Goal: Use online tool/utility: Utilize a website feature to perform a specific function

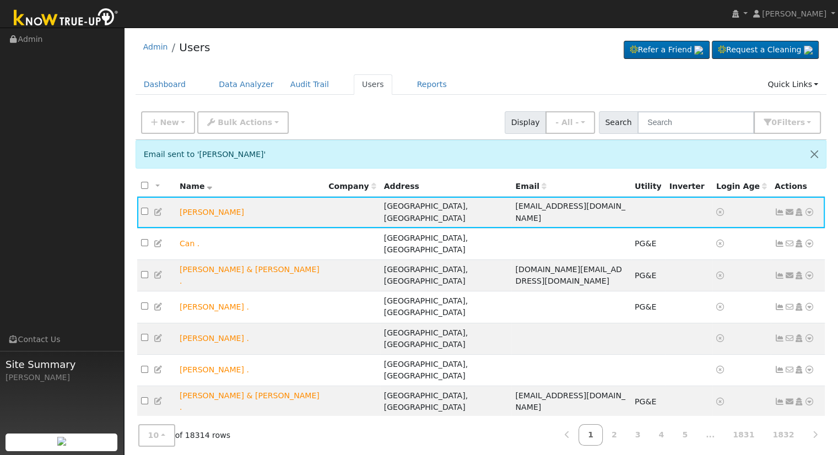
click at [436, 40] on div "Admin Users Refer a Friend Request a Cleaning" at bounding box center [480, 50] width 691 height 34
click at [692, 122] on input "text" at bounding box center [695, 122] width 117 height 23
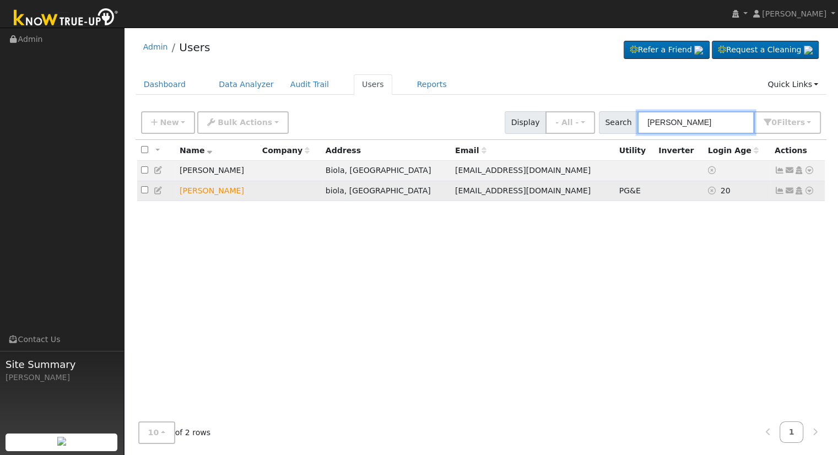
type input "mike navarro"
click at [809, 191] on icon at bounding box center [809, 191] width 10 height 8
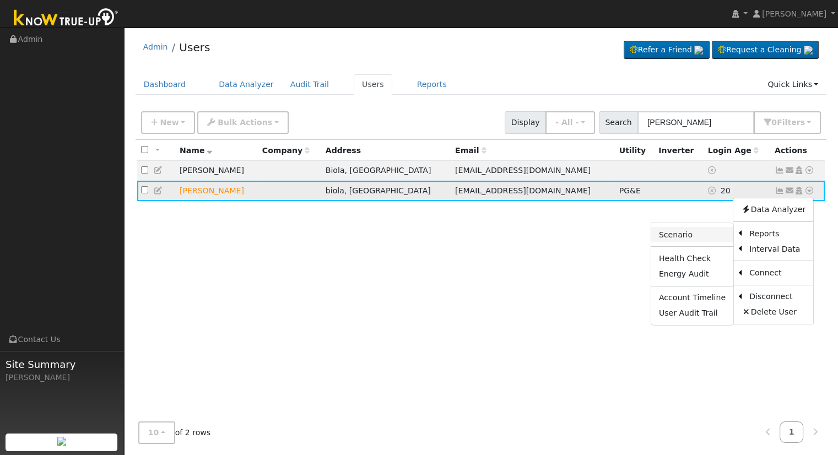
click at [693, 236] on link "Scenario" at bounding box center [692, 234] width 82 height 15
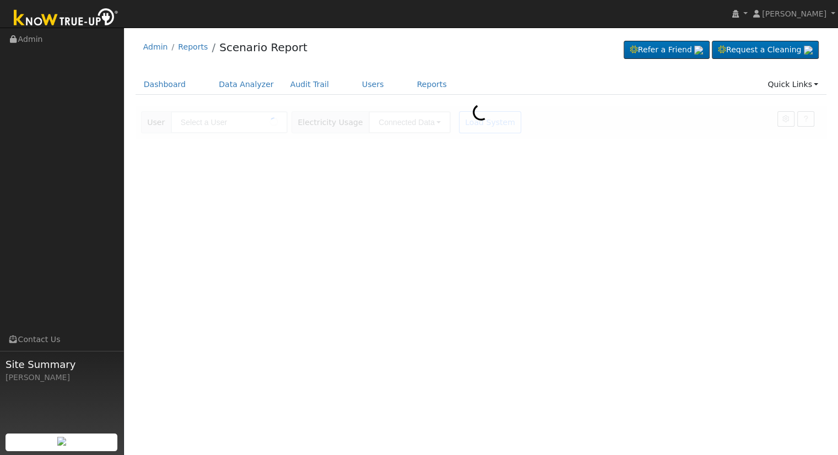
type input "[PERSON_NAME]"
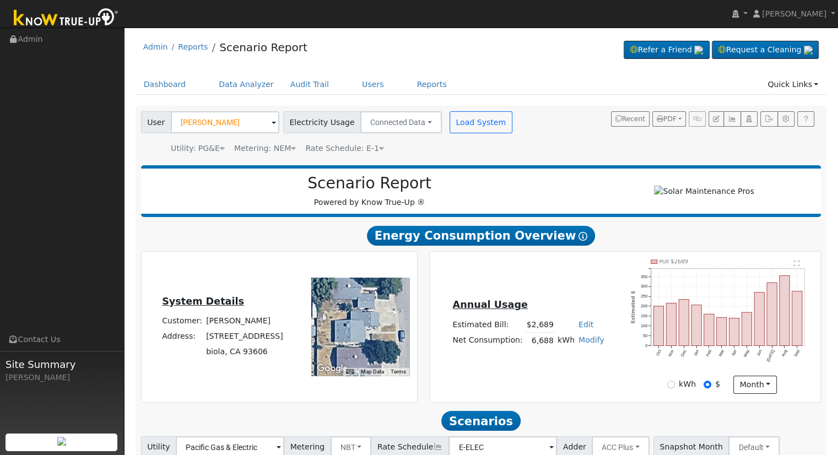
click at [583, 328] on link "Edit" at bounding box center [585, 324] width 15 height 9
type input "3077"
click at [563, 292] on div "Annual Usage Estimated Bill: $3,077 Edit Estimated Bill $ 3077 Annual Net Consu…" at bounding box center [624, 326] width 387 height 134
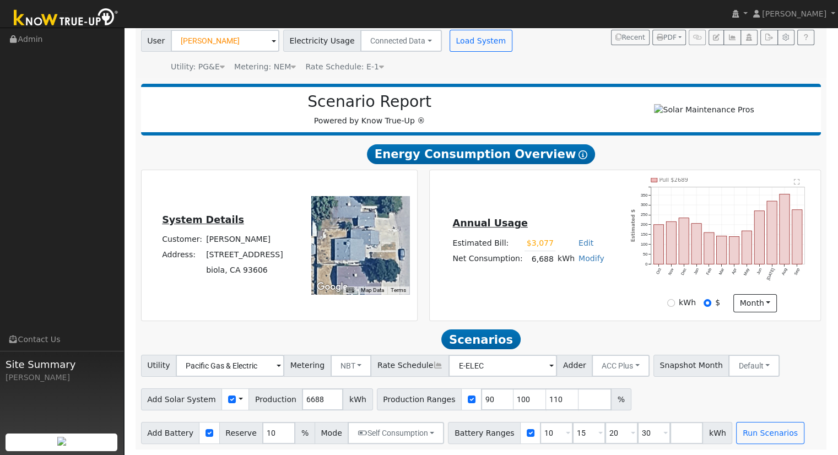
click at [554, 308] on div "Annual Usage Estimated Bill: $3,077 Edit Estimated Bill $ 3077 Annual Net Consu…" at bounding box center [624, 245] width 387 height 134
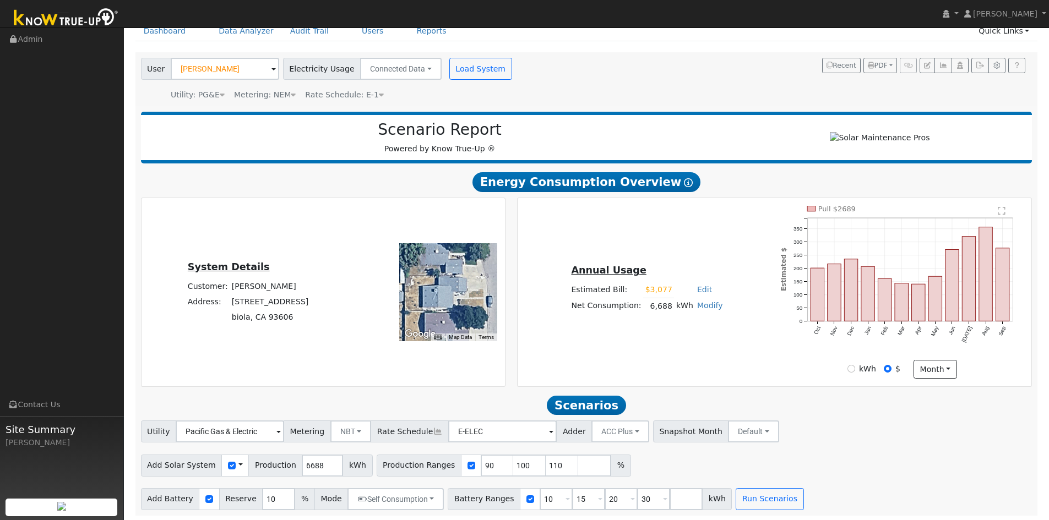
scroll to position [59, 0]
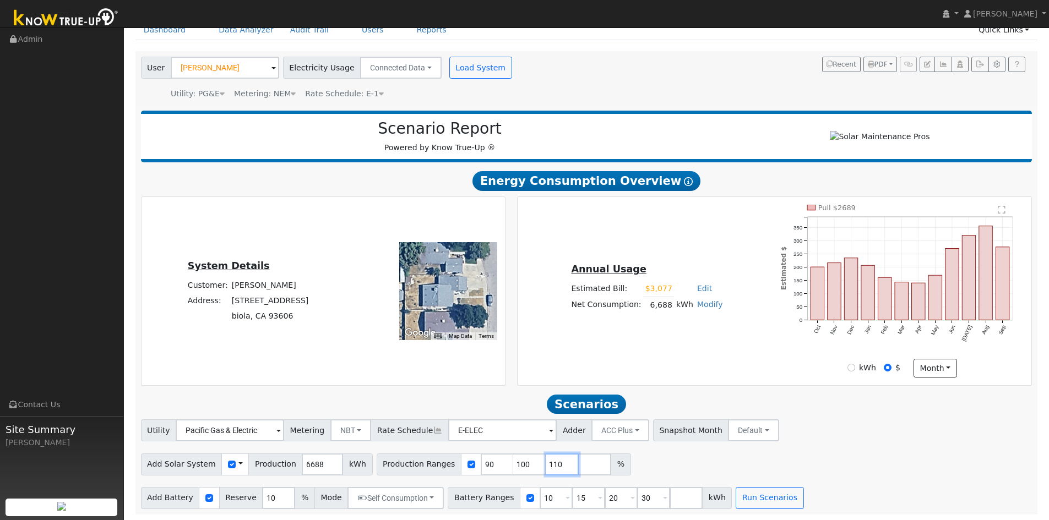
click at [546, 454] on input "110" at bounding box center [562, 465] width 33 height 22
type input "1"
click at [481, 454] on input "number" at bounding box center [497, 465] width 33 height 22
type input "134.61423449"
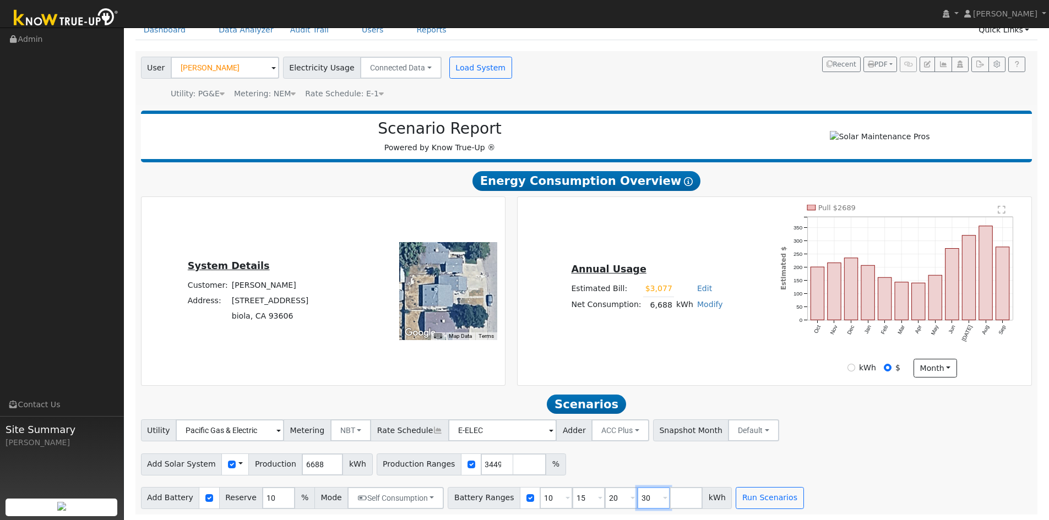
click at [637, 454] on input "30" at bounding box center [653, 498] width 33 height 22
type input "3"
type input "15"
type input "13.5"
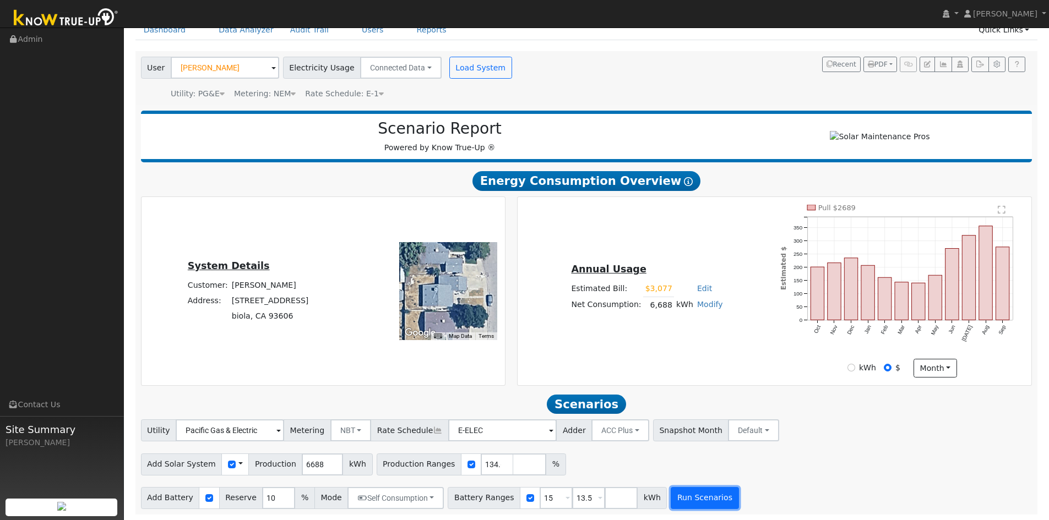
type input "13.5"
type input "15"
click at [695, 454] on button "Run Scenarios" at bounding box center [705, 498] width 68 height 22
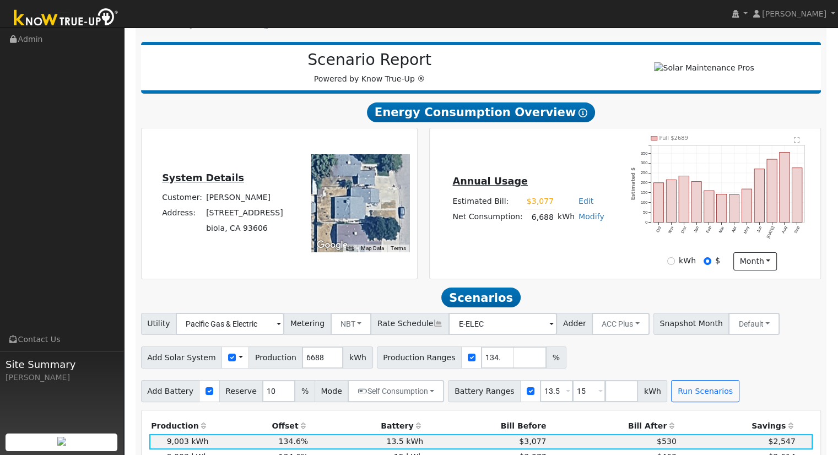
scroll to position [330, 0]
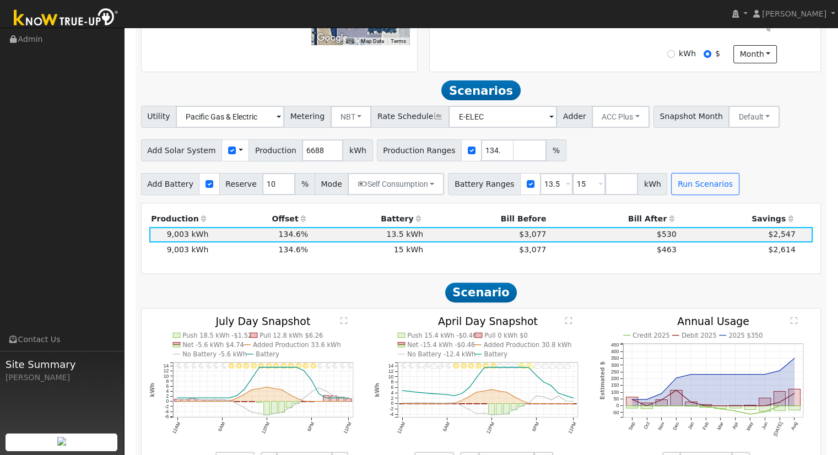
click at [741, 173] on div "Add Battery Reserve 10 % Mode Self Consumption Self Consumption Peak Savings AC…" at bounding box center [481, 182] width 684 height 26
click at [397, 187] on button "Self Consumption" at bounding box center [396, 184] width 96 height 22
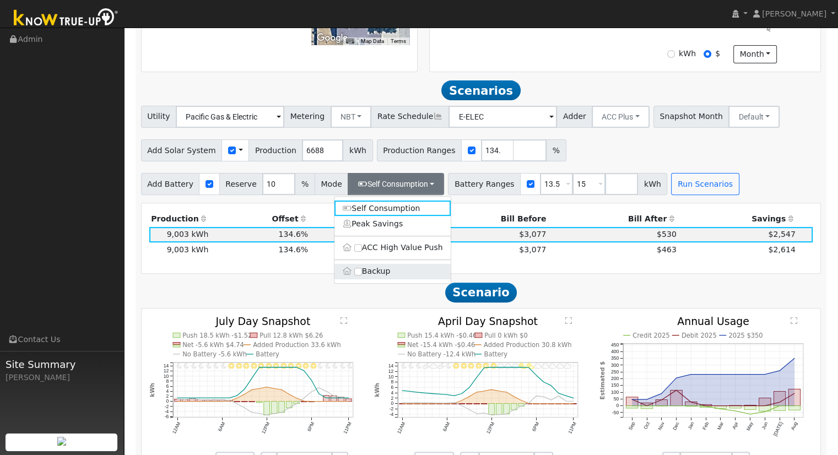
click at [381, 278] on label "Backup" at bounding box center [392, 271] width 116 height 15
click at [362, 275] on input "Backup" at bounding box center [358, 272] width 8 height 8
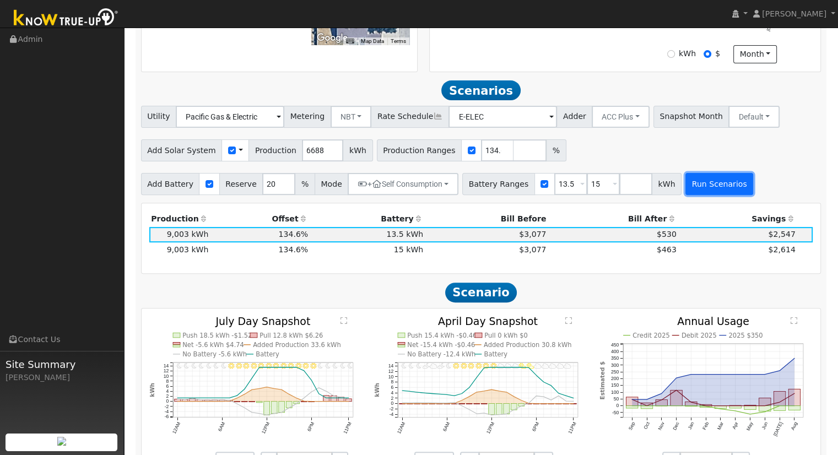
click at [685, 185] on button "Run Scenarios" at bounding box center [719, 184] width 68 height 22
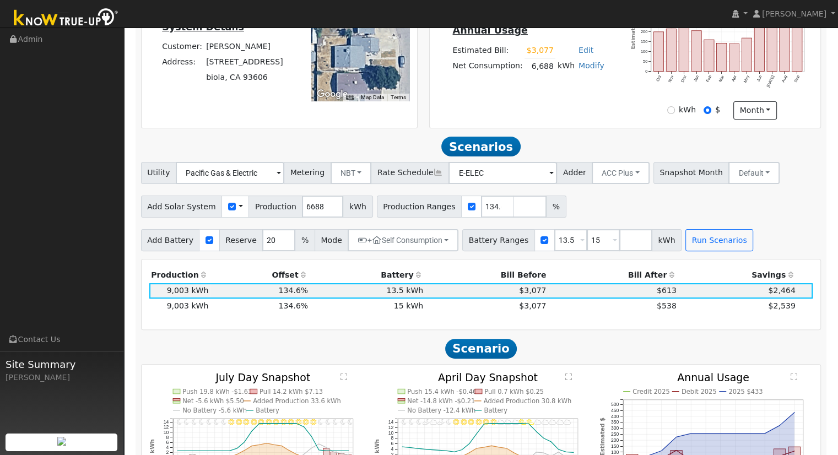
scroll to position [271, 0]
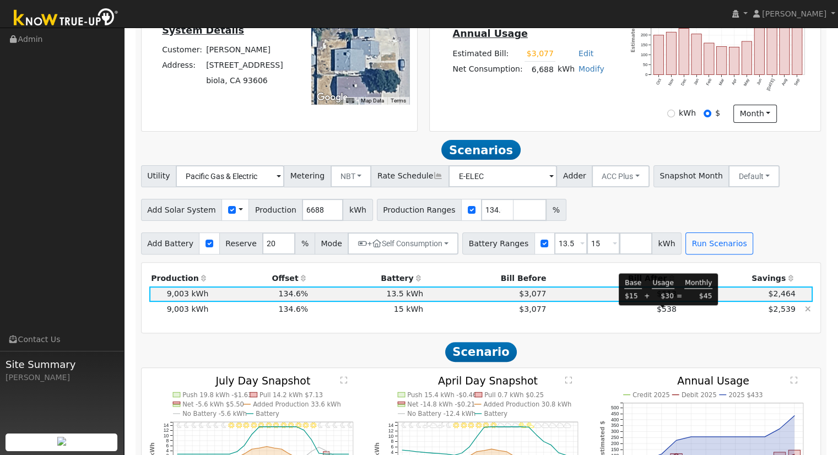
click at [659, 313] on span "$538" at bounding box center [667, 309] width 20 height 9
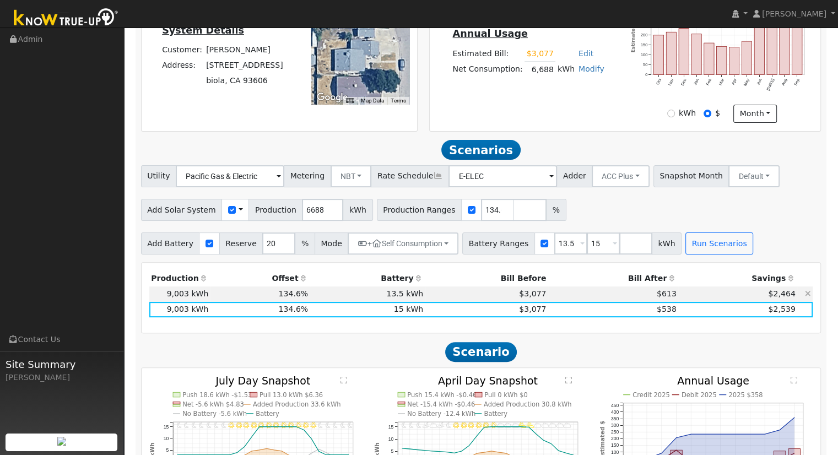
click at [663, 302] on td "$613" at bounding box center [613, 293] width 130 height 15
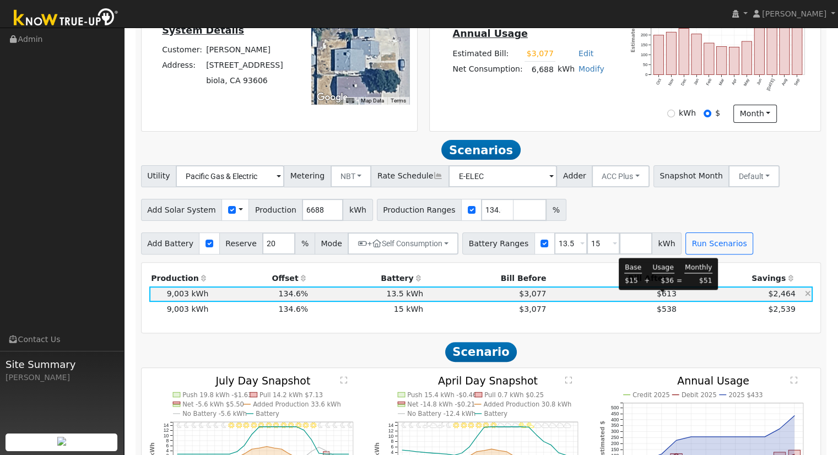
click at [663, 298] on span "$613" at bounding box center [667, 293] width 20 height 9
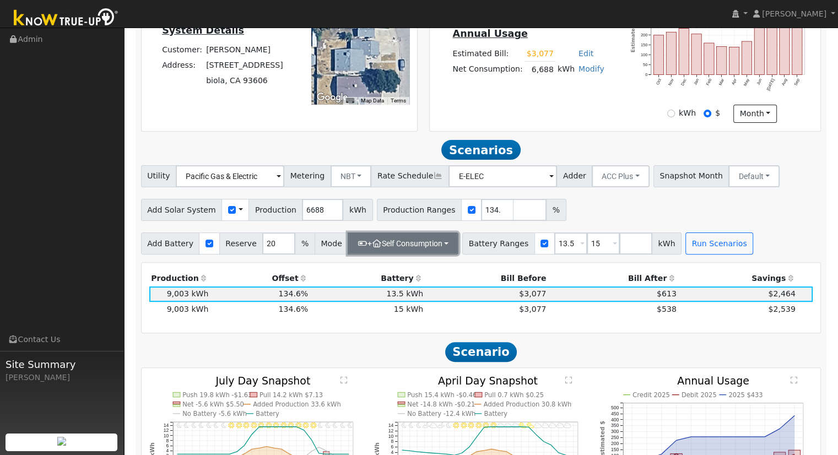
click at [419, 240] on button "+ Self Consumption" at bounding box center [403, 243] width 111 height 22
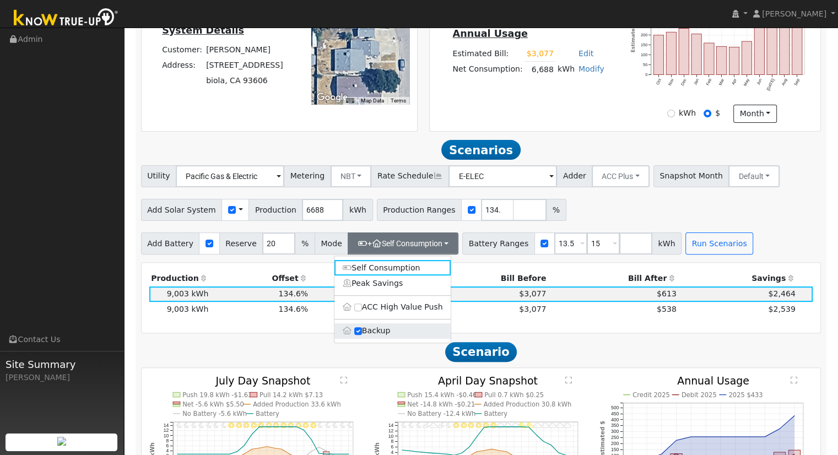
click at [367, 338] on label "Backup" at bounding box center [392, 330] width 116 height 15
click at [362, 335] on input "Backup" at bounding box center [358, 331] width 8 height 8
type input "10"
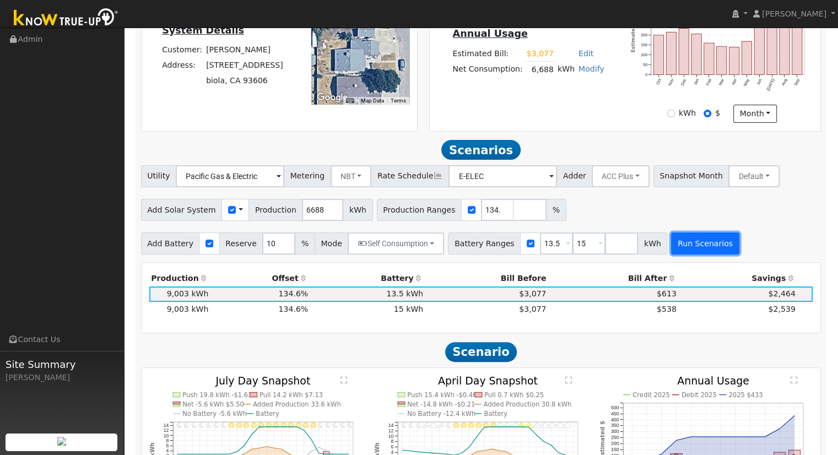
click at [674, 245] on button "Run Scenarios" at bounding box center [705, 243] width 68 height 22
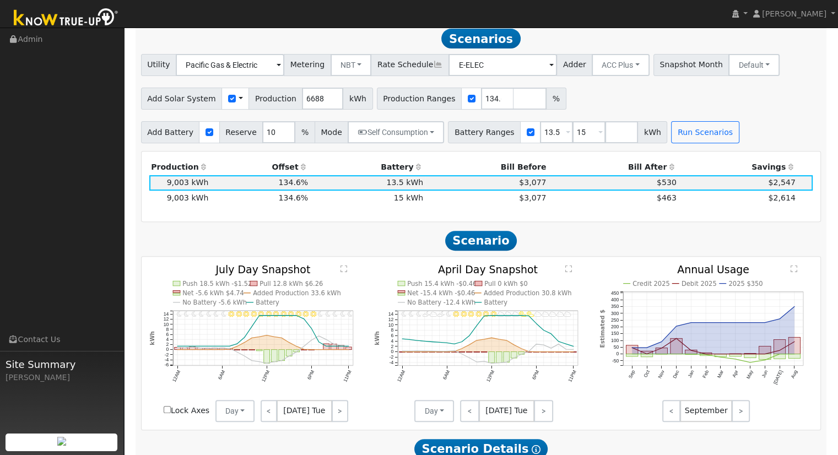
scroll to position [381, 0]
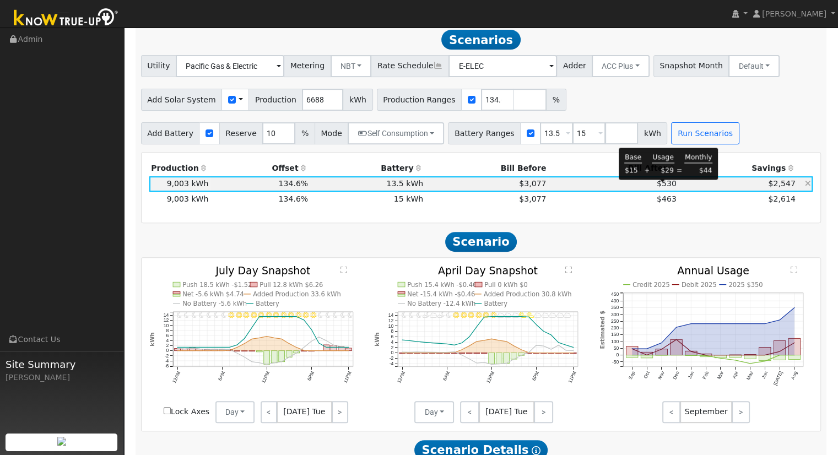
click at [661, 186] on span "$530" at bounding box center [667, 183] width 20 height 9
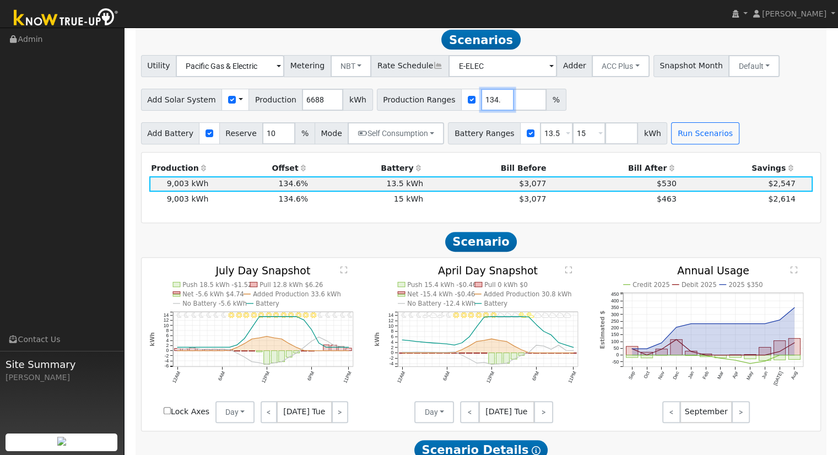
drag, startPoint x: 465, startPoint y: 102, endPoint x: 465, endPoint y: 95, distance: 7.7
click at [481, 102] on input "134.61423449" at bounding box center [497, 100] width 33 height 22
type input "136.46301435"
click at [572, 135] on input "15" at bounding box center [588, 133] width 33 height 22
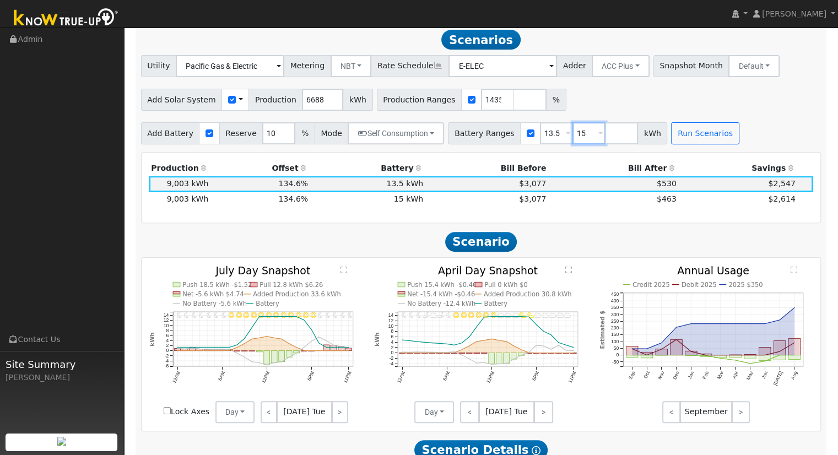
scroll to position [0, 0]
type input "1"
click at [654, 131] on button "Run Scenarios" at bounding box center [672, 133] width 68 height 22
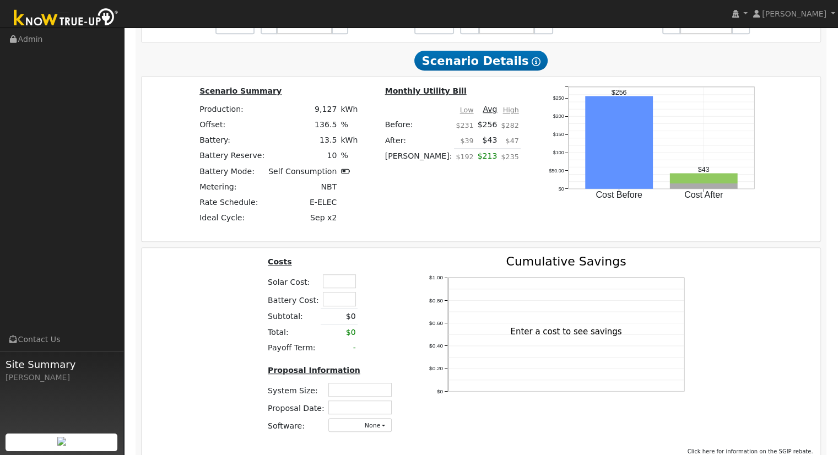
scroll to position [754, 0]
click at [350, 289] on input "text" at bounding box center [339, 282] width 33 height 14
type input "$27,100"
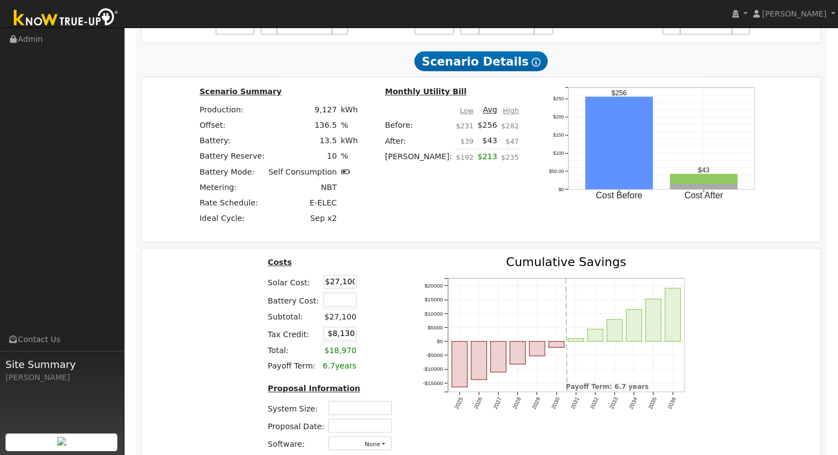
drag, startPoint x: 324, startPoint y: 339, endPoint x: 423, endPoint y: 349, distance: 99.0
click at [408, 340] on div "Costs Solar Cost: $27,100 Battery Cost: Subtotal: $27,100 Tax Credit: $8,130 To…" at bounding box center [481, 358] width 687 height 204
click at [348, 336] on td "$8,130" at bounding box center [339, 333] width 37 height 18
drag, startPoint x: 348, startPoint y: 336, endPoint x: 204, endPoint y: 332, distance: 143.8
click at [212, 329] on div "Costs Solar Cost: $27,100 Battery Cost: Subtotal: $27,100 Tax Credit: $8,130 To…" at bounding box center [481, 358] width 687 height 204
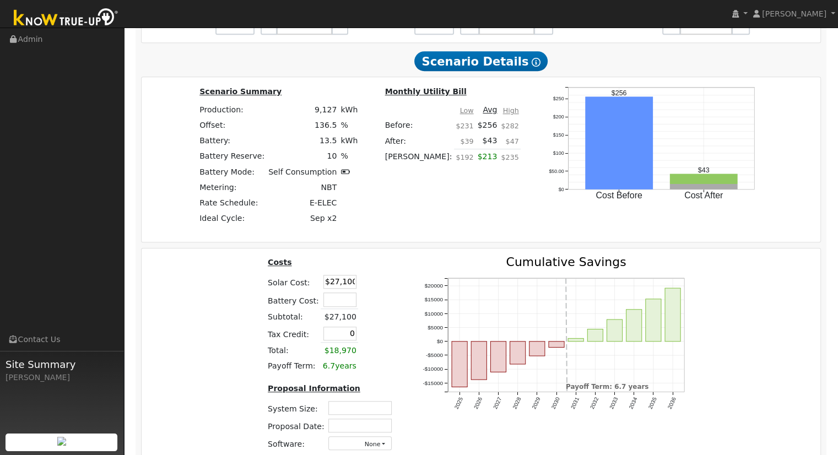
type input "$0"
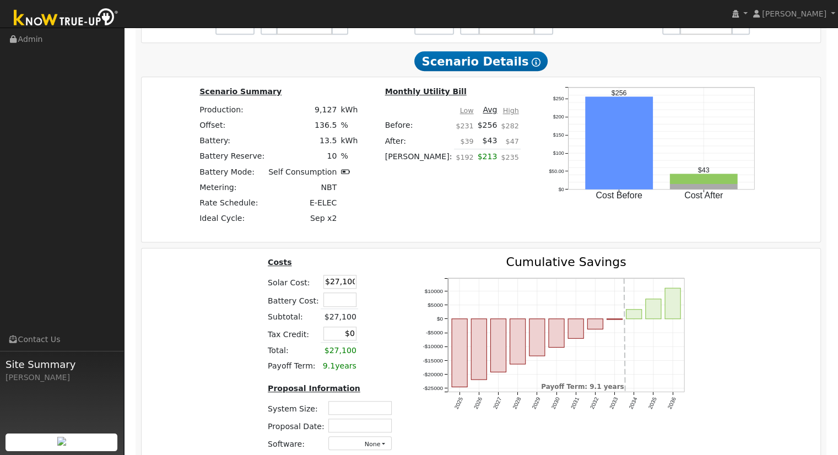
click at [216, 280] on div "Costs Solar Cost: $27,100 Battery Cost: Subtotal: $27,100 Tax Credit: $0 Total:…" at bounding box center [481, 358] width 687 height 204
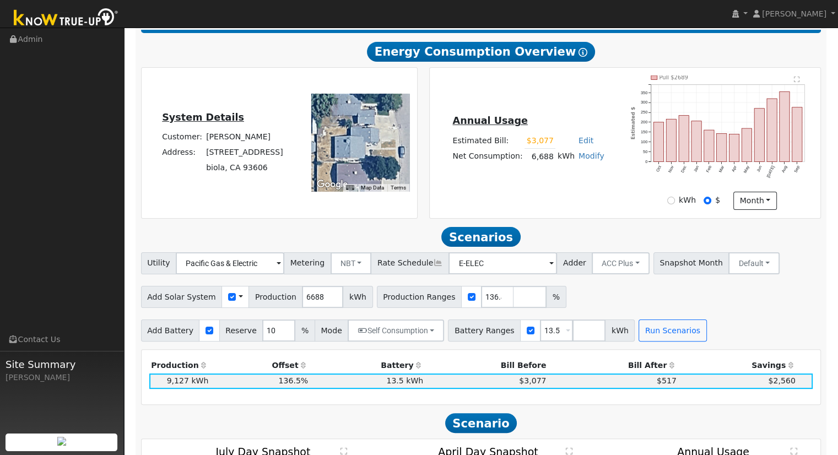
scroll to position [165, 0]
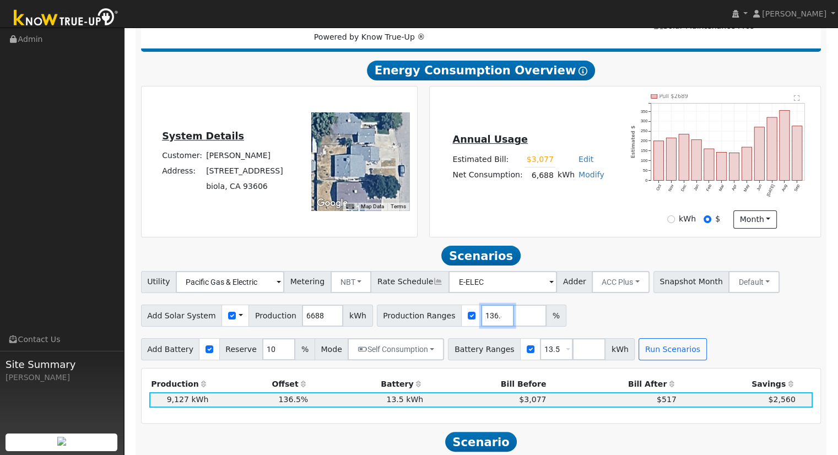
click at [481, 323] on input "136.46301435" at bounding box center [497, 316] width 33 height 22
type input "135.047846889"
click at [653, 349] on button "Run Scenarios" at bounding box center [672, 349] width 68 height 22
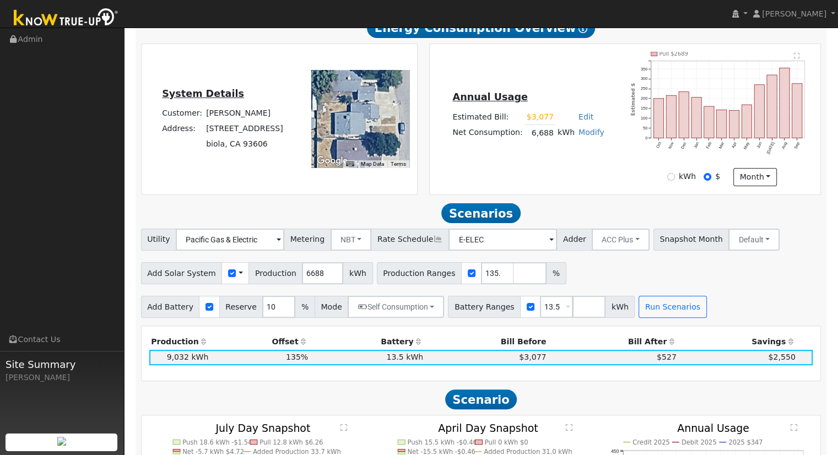
scroll to position [220, 0]
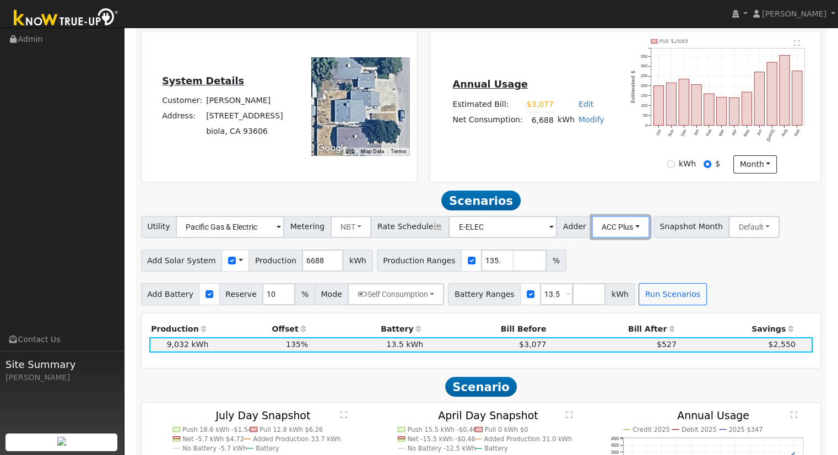
drag, startPoint x: 599, startPoint y: 226, endPoint x: 604, endPoint y: 254, distance: 29.1
click at [599, 226] on button "ACC Plus" at bounding box center [621, 227] width 58 height 22
click at [604, 289] on link "SB-535" at bounding box center [608, 281] width 77 height 15
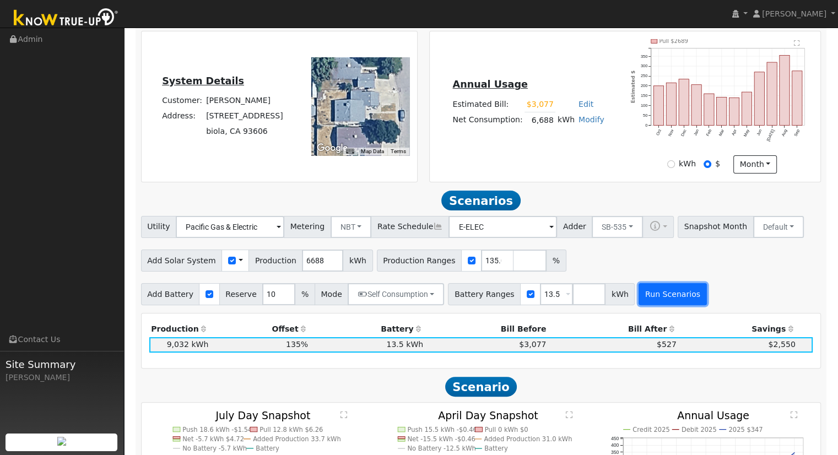
click at [639, 292] on button "Run Scenarios" at bounding box center [672, 294] width 68 height 22
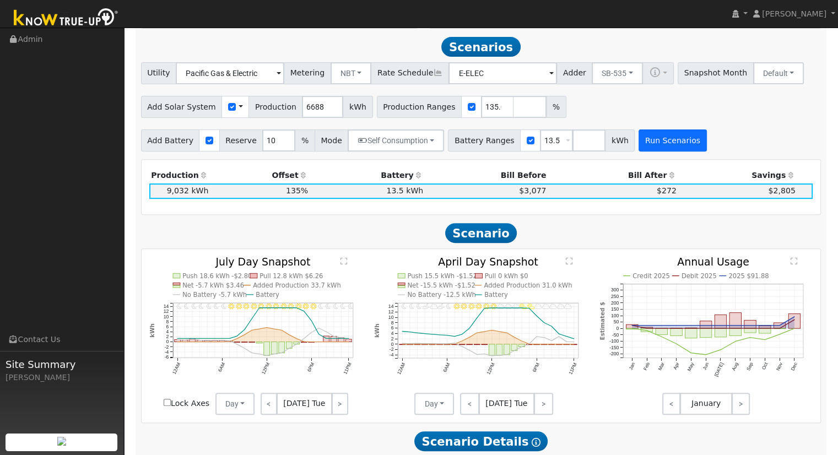
scroll to position [381, 0]
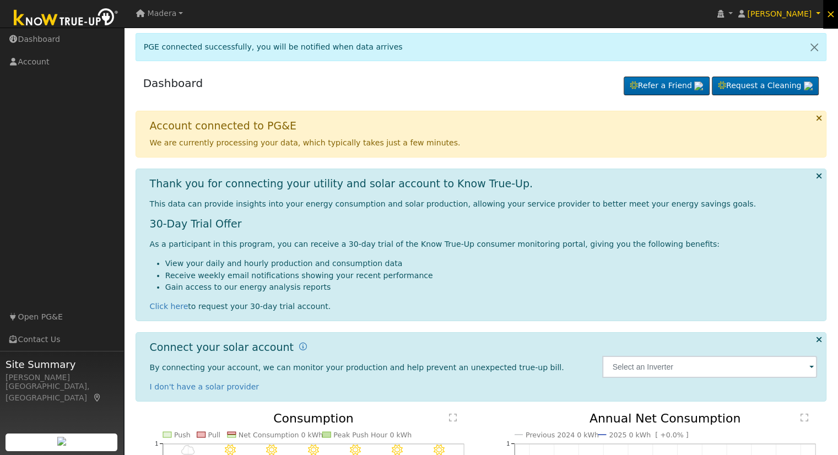
click at [826, 11] on link "×" at bounding box center [830, 14] width 15 height 30
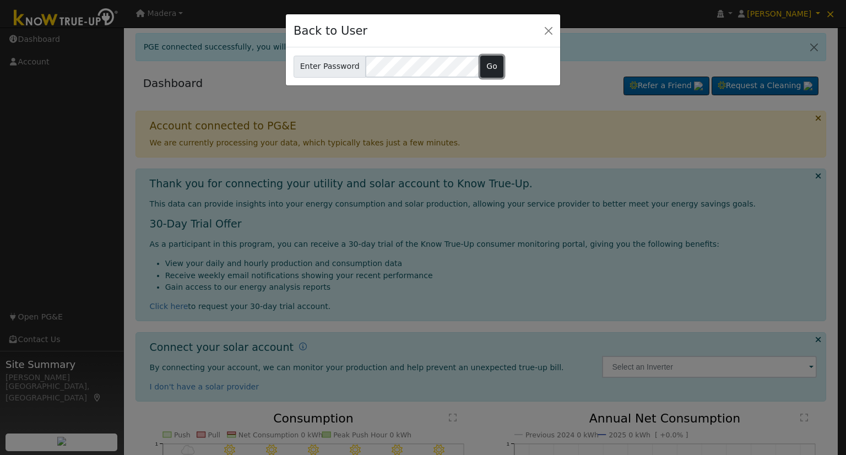
click at [484, 64] on button "Go" at bounding box center [492, 67] width 24 height 22
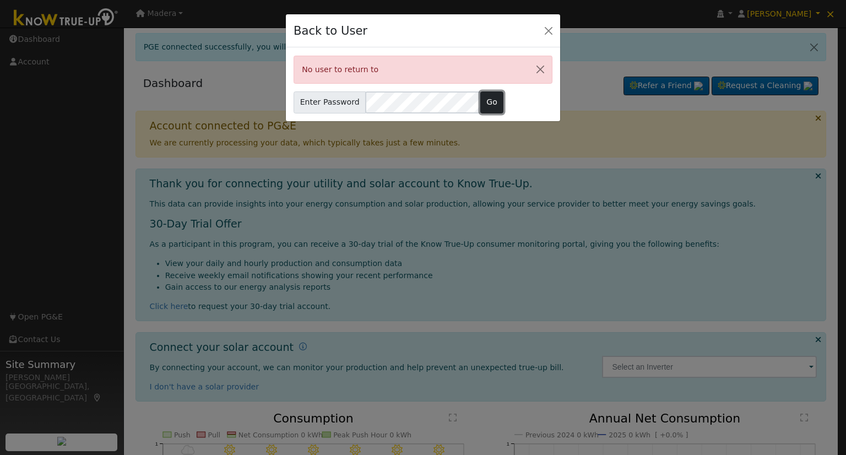
click at [486, 100] on button "Go" at bounding box center [492, 102] width 24 height 22
click at [545, 31] on button "Close" at bounding box center [548, 30] width 15 height 15
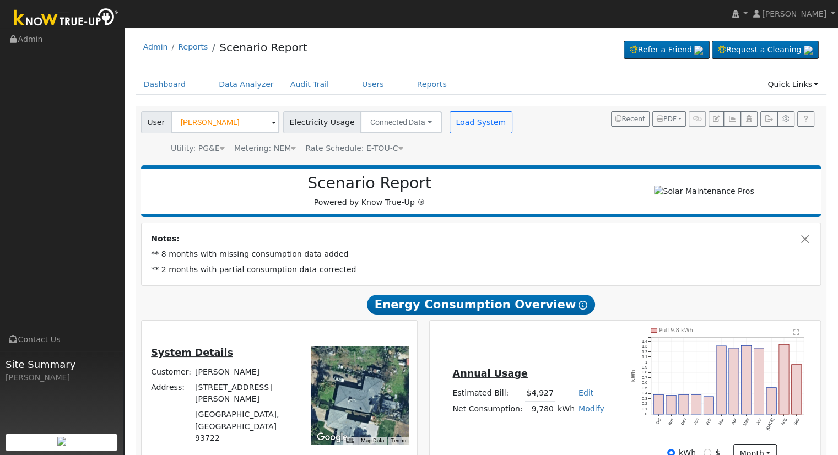
scroll to position [154, 0]
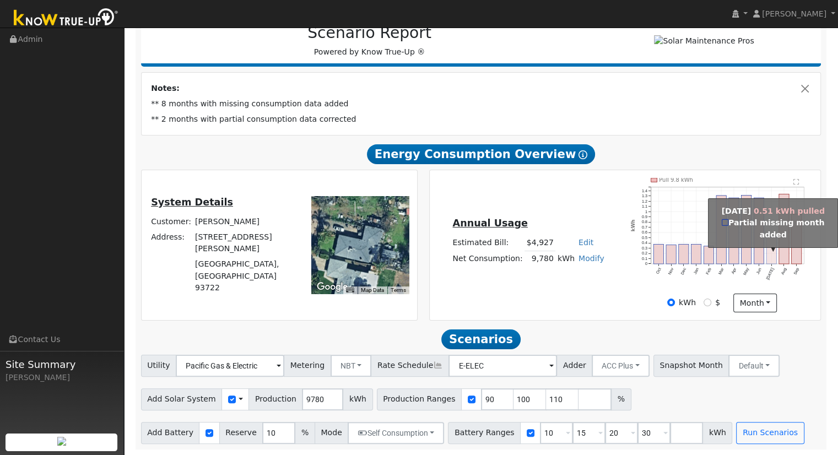
click at [768, 242] on rect "onclick=""" at bounding box center [772, 250] width 10 height 27
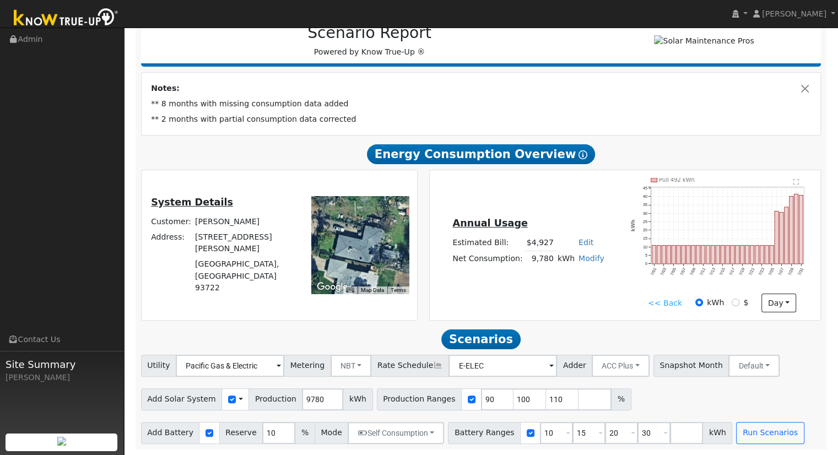
click at [664, 303] on link "<< Back" at bounding box center [665, 303] width 34 height 12
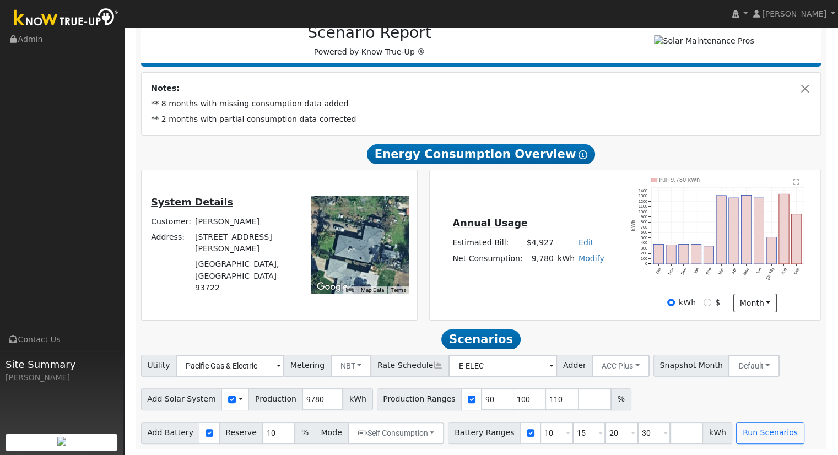
click at [584, 256] on link "Modify" at bounding box center [591, 258] width 26 height 9
click at [584, 258] on link "Modify" at bounding box center [591, 258] width 26 height 9
